Goal: Information Seeking & Learning: Learn about a topic

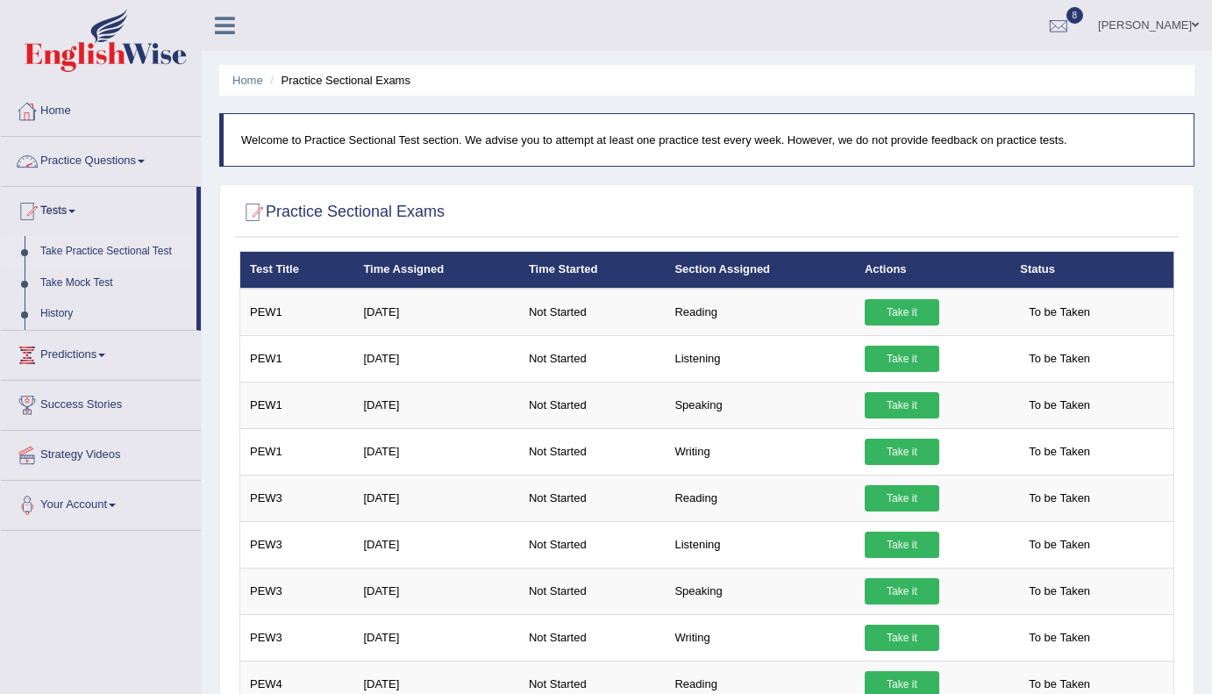
click at [77, 115] on link "Home" at bounding box center [101, 109] width 200 height 44
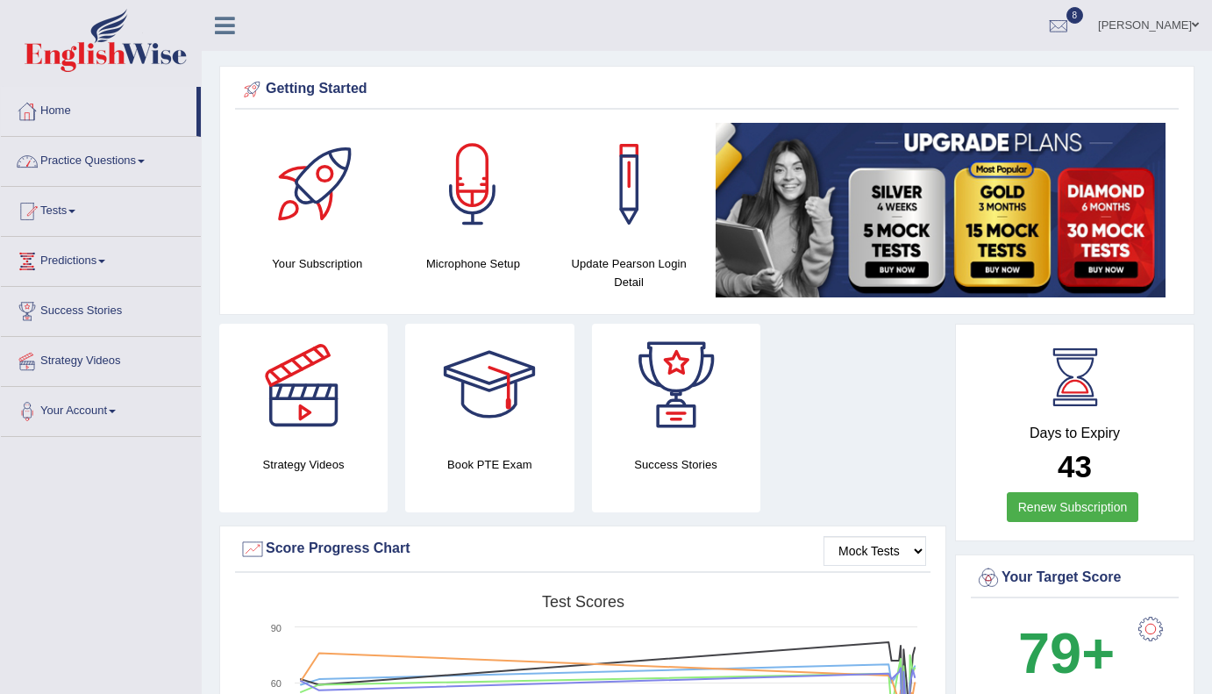
click at [163, 160] on link "Practice Questions" at bounding box center [101, 159] width 200 height 44
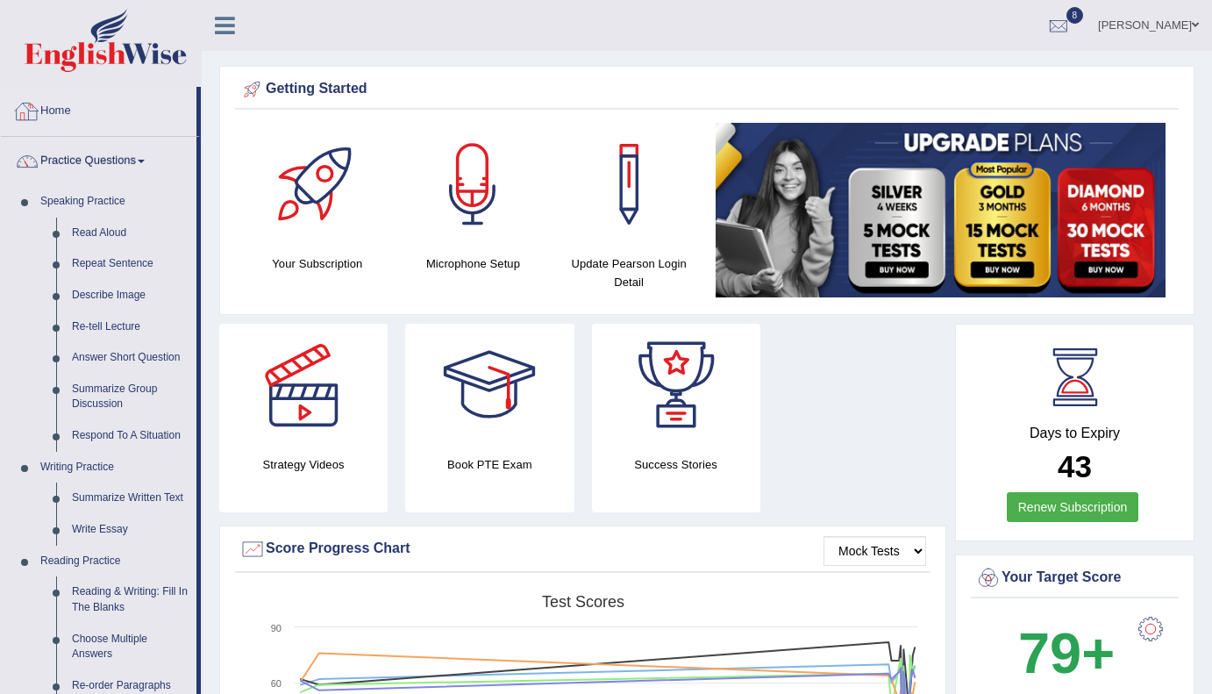
click at [158, 159] on link "Practice Questions" at bounding box center [99, 159] width 196 height 44
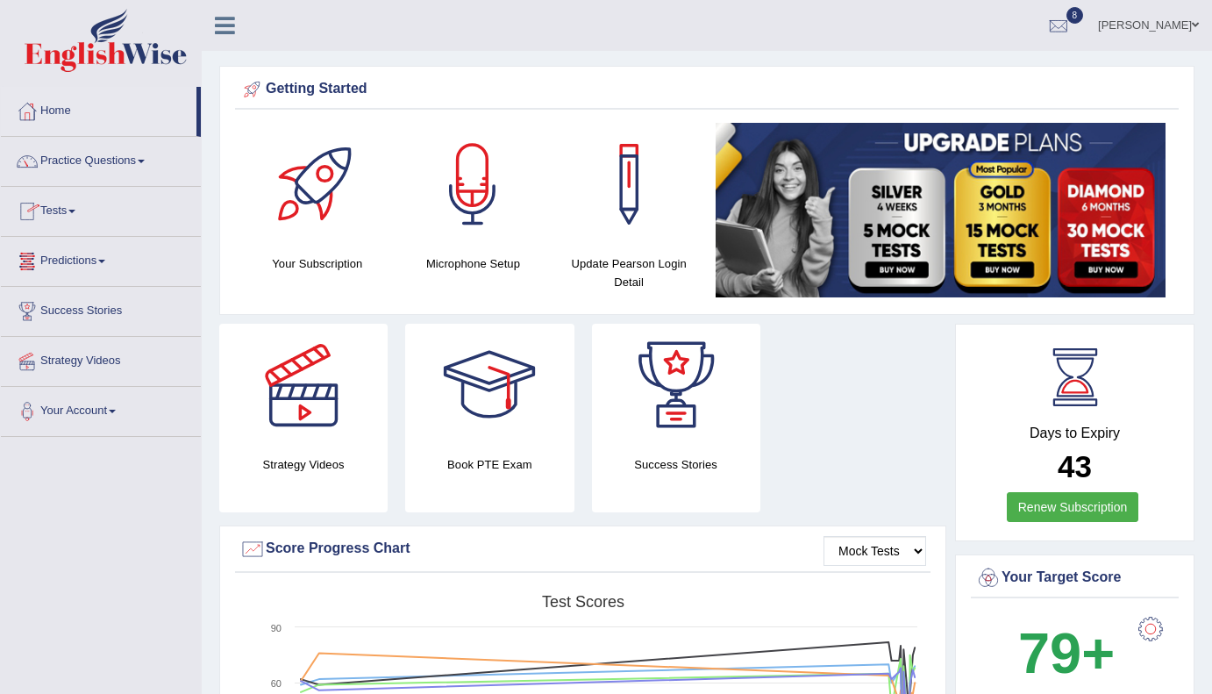
click at [75, 211] on span at bounding box center [71, 212] width 7 height 4
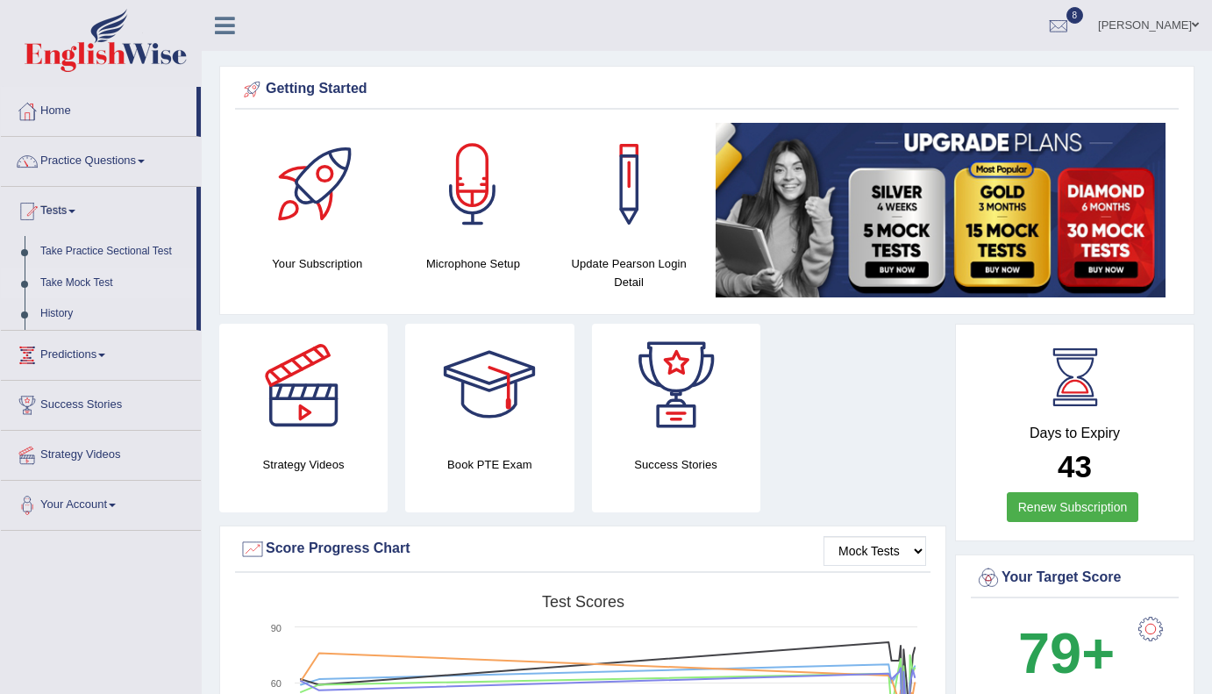
click at [93, 280] on link "Take Mock Test" at bounding box center [114, 283] width 164 height 32
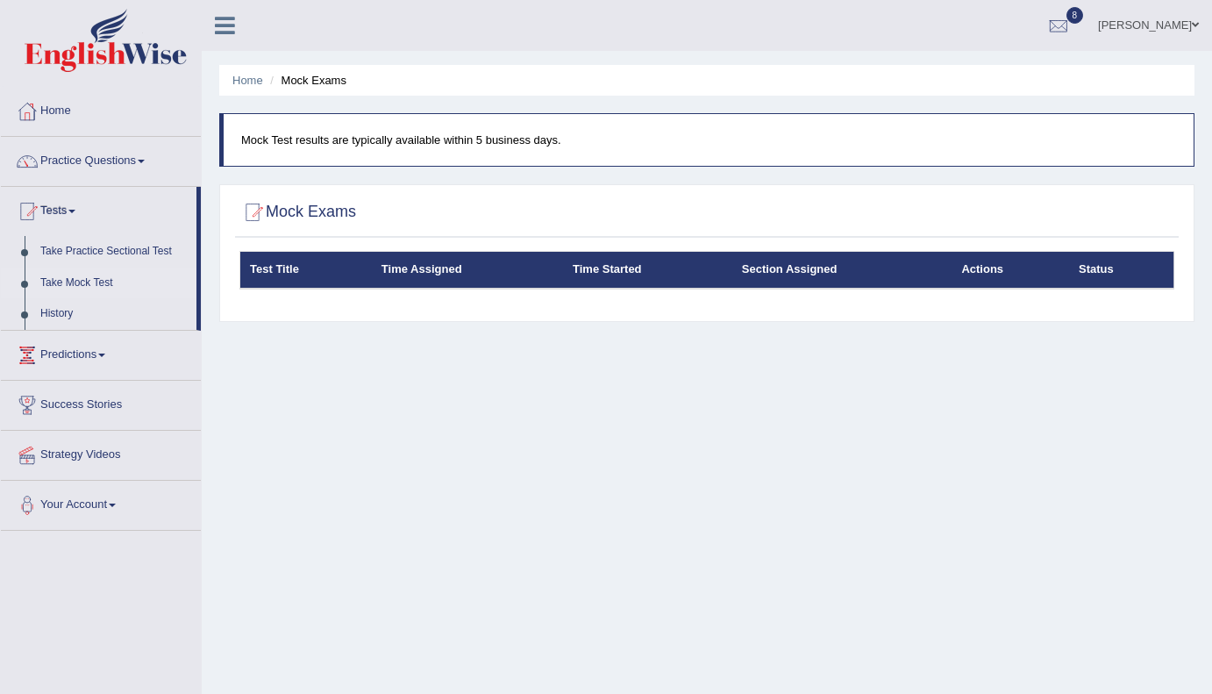
click at [93, 280] on link "Take Mock Test" at bounding box center [114, 283] width 164 height 32
click at [92, 248] on link "Take Practice Sectional Test" at bounding box center [114, 252] width 164 height 32
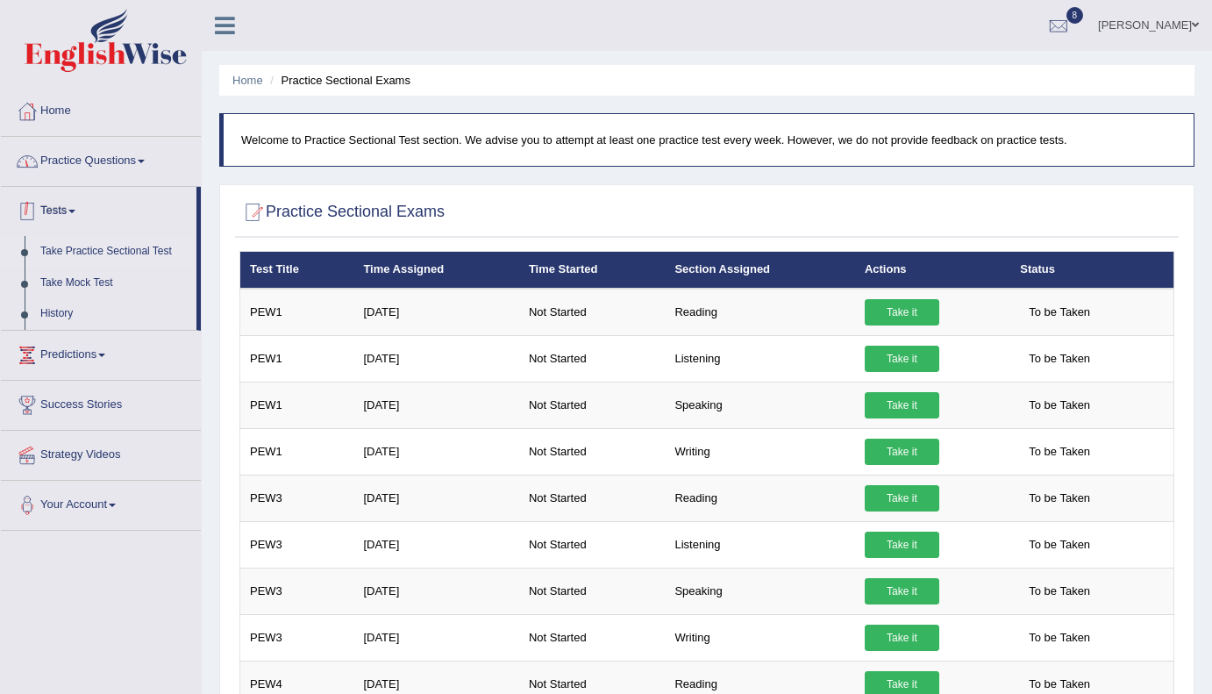
click at [93, 161] on link "Practice Questions" at bounding box center [101, 159] width 200 height 44
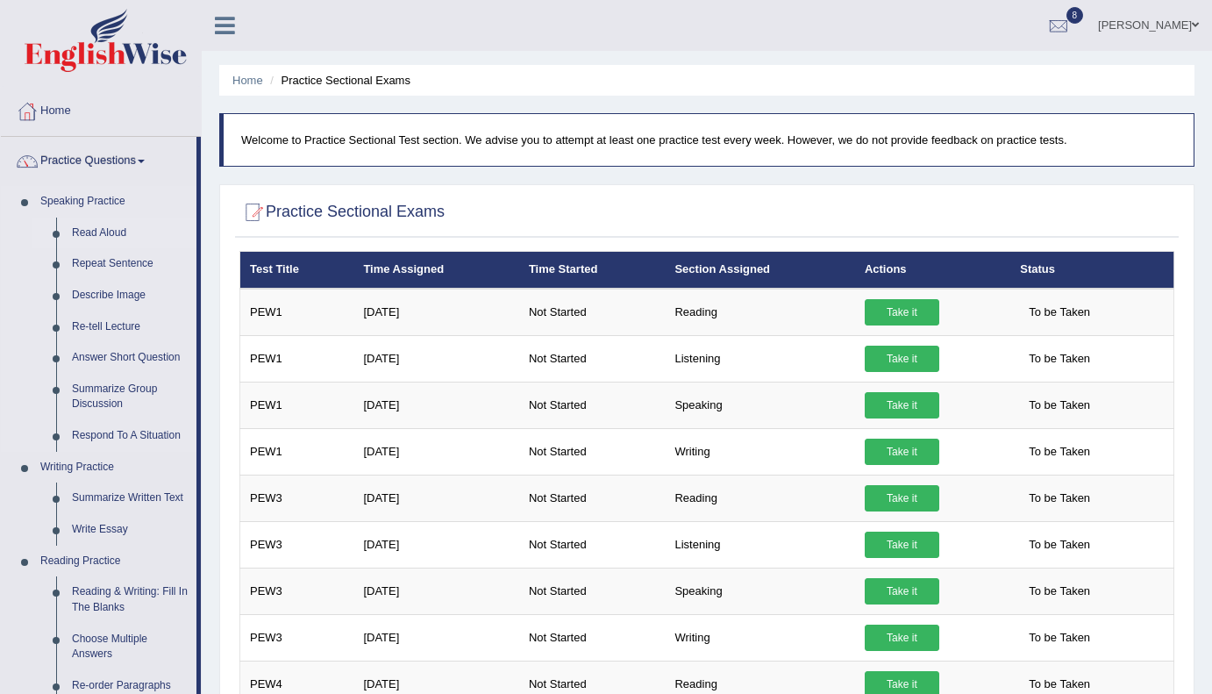
click at [102, 229] on link "Read Aloud" at bounding box center [130, 233] width 132 height 32
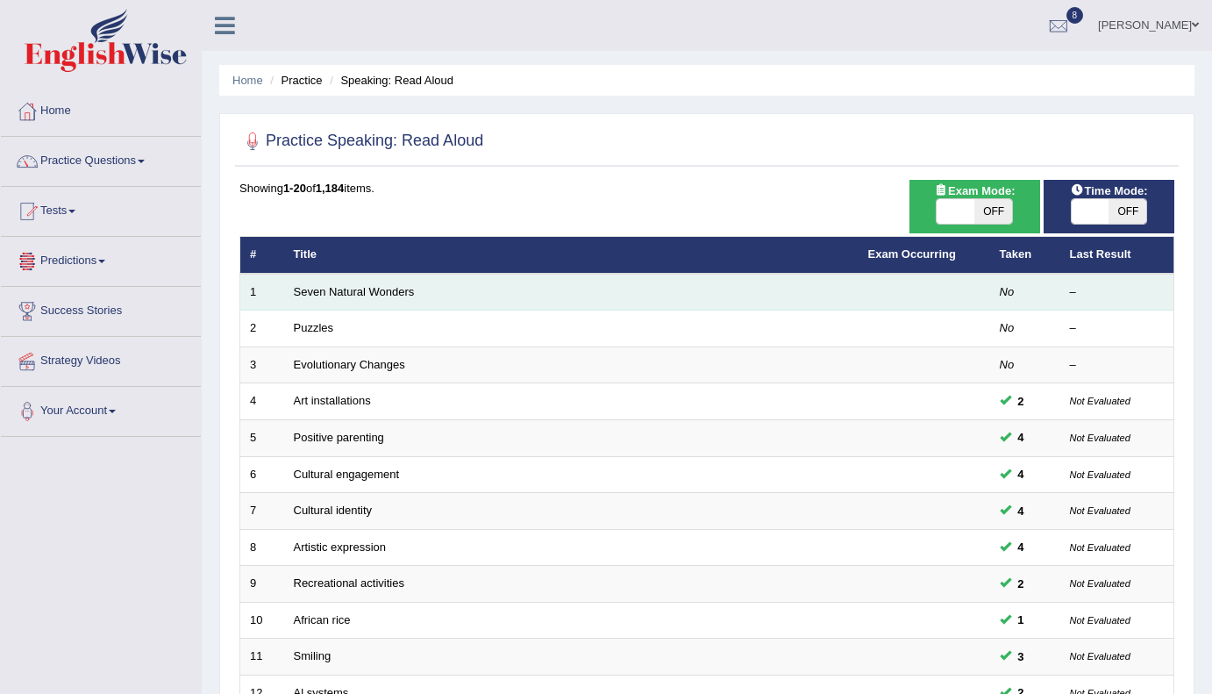
click at [411, 275] on td "Seven Natural Wonders" at bounding box center [571, 292] width 574 height 37
click at [396, 292] on link "Seven Natural Wonders" at bounding box center [354, 291] width 121 height 13
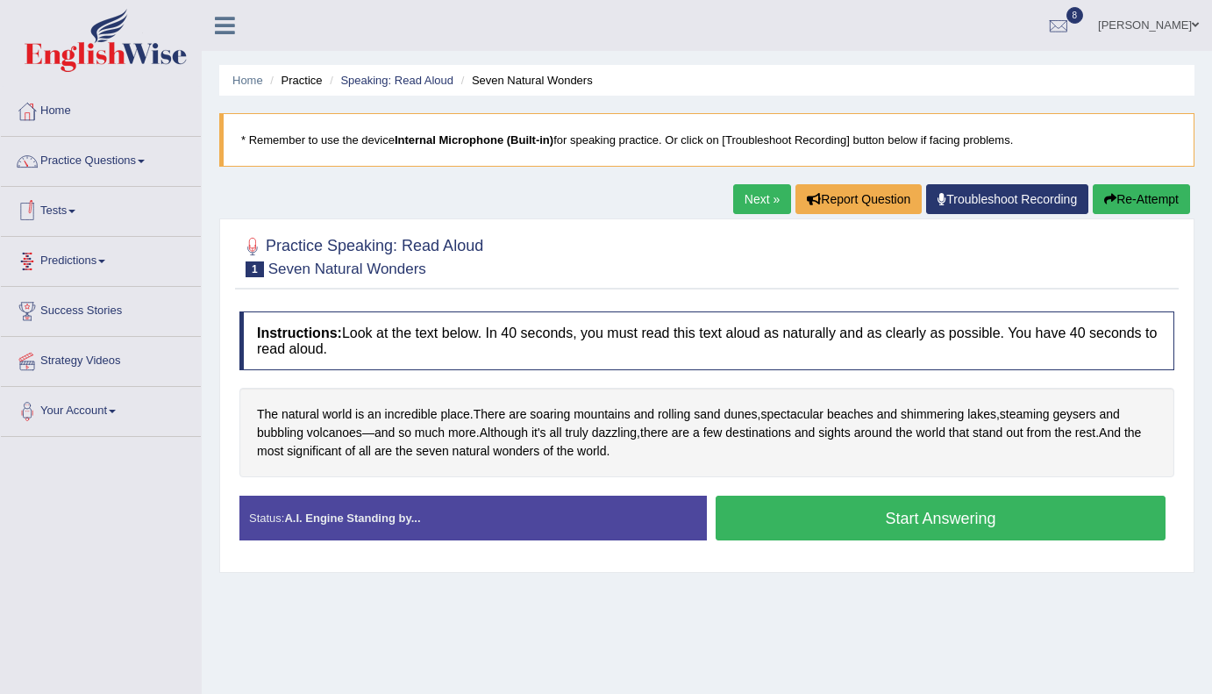
click at [75, 210] on span at bounding box center [71, 212] width 7 height 4
